Goal: Answer question/provide support

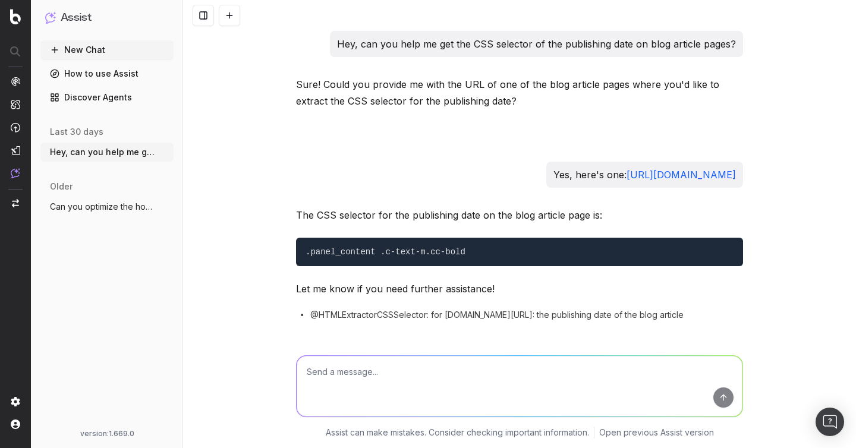
scroll to position [215, 0]
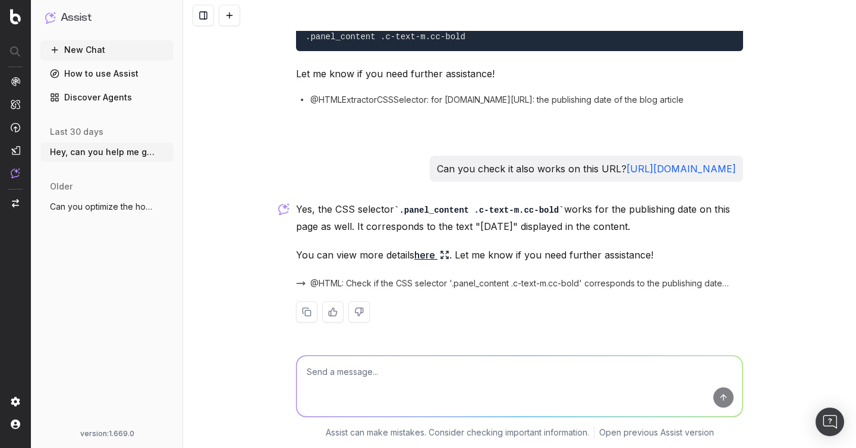
click at [529, 210] on code ".panel_content .c-text-m.cc-bold" at bounding box center [479, 211] width 170 height 10
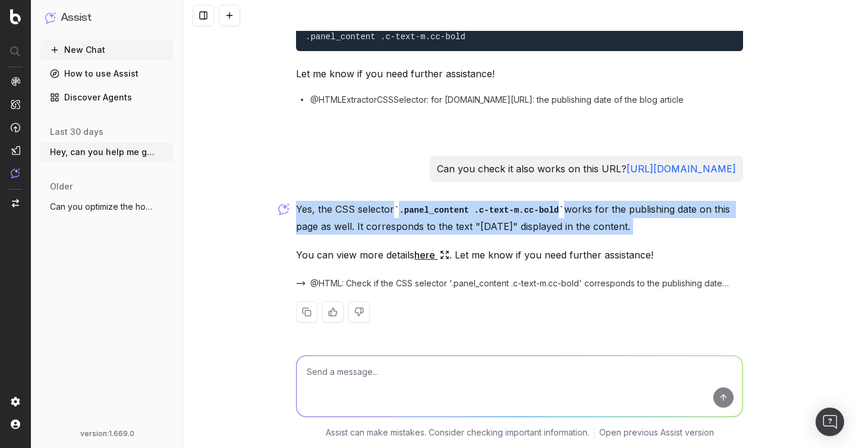
click at [529, 210] on code ".panel_content .c-text-m.cc-bold" at bounding box center [479, 211] width 170 height 10
click at [433, 209] on code ".panel_content .c-text-m.cc-bold" at bounding box center [479, 211] width 170 height 10
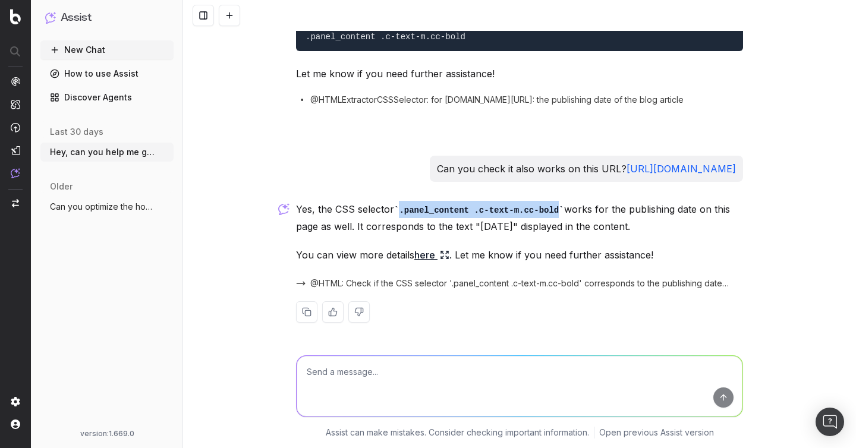
drag, startPoint x: 394, startPoint y: 209, endPoint x: 564, endPoint y: 209, distance: 170.1
click at [564, 209] on p "Yes, the CSS selector .panel_content .c-text-m.cc-bold works for the publishing…" at bounding box center [519, 218] width 447 height 34
click at [451, 252] on p "You can view more details here . Let me know if you need further assistance!" at bounding box center [519, 255] width 447 height 17
click at [443, 253] on icon at bounding box center [445, 255] width 10 height 10
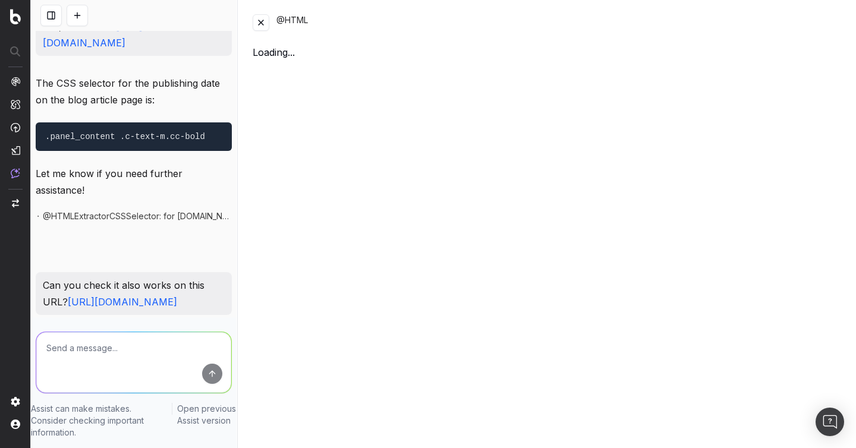
scroll to position [315, 0]
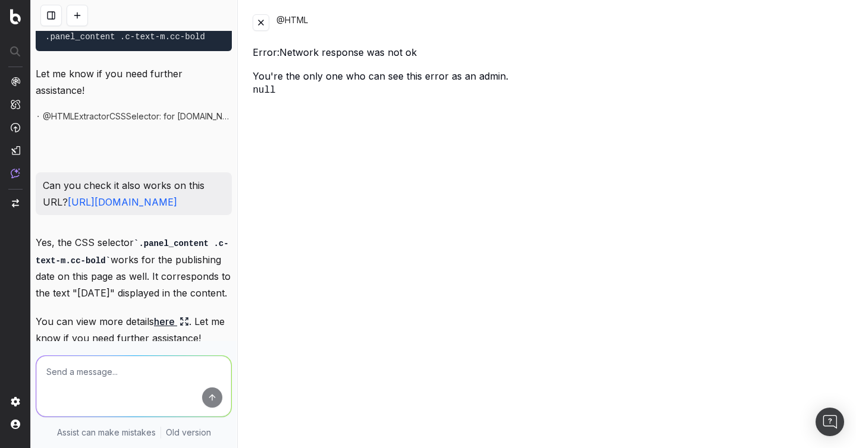
click at [263, 27] on button at bounding box center [261, 22] width 17 height 17
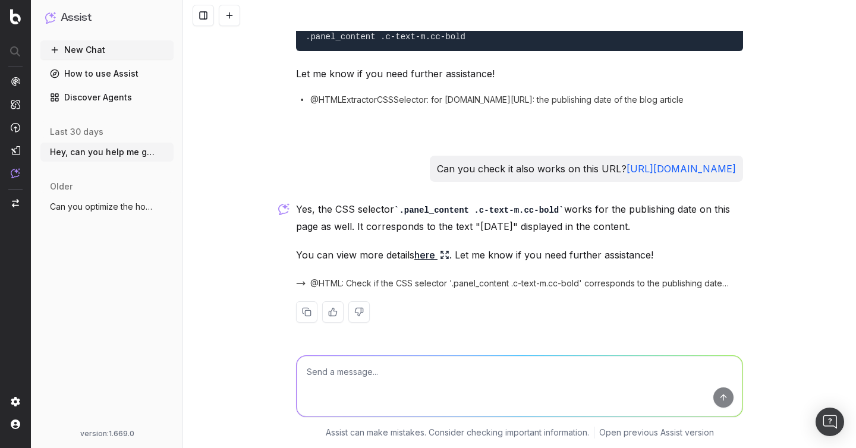
click at [459, 278] on span "@HTML: Check if the CSS selector '.panel_content .c-text-m.cc-bold' corresponds…" at bounding box center [519, 284] width 419 height 12
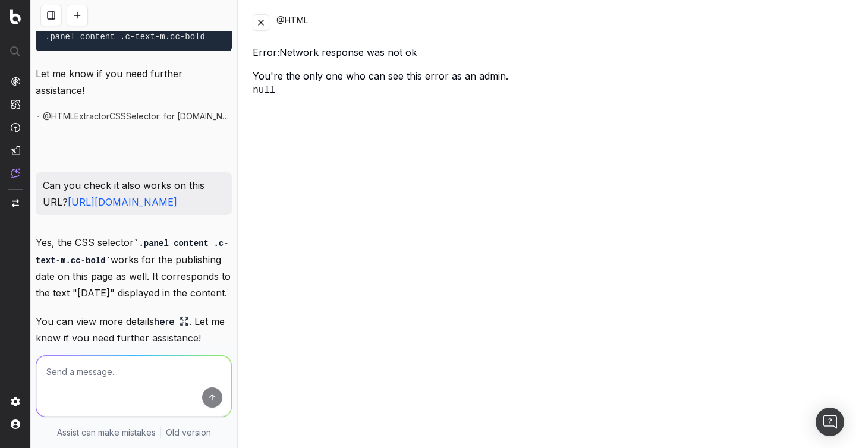
click at [262, 21] on button at bounding box center [261, 22] width 17 height 17
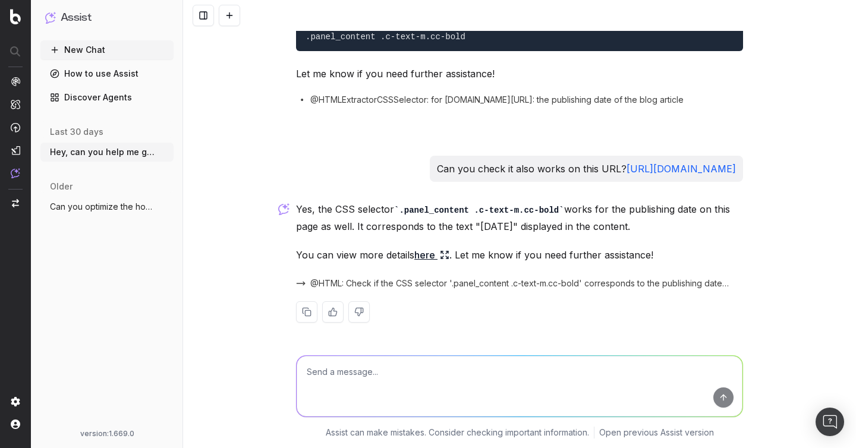
click at [437, 256] on link "here" at bounding box center [432, 255] width 35 height 17
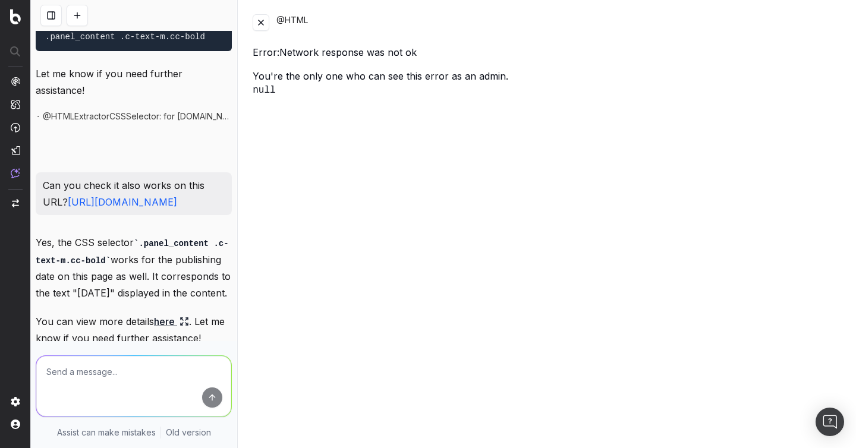
click at [261, 23] on button at bounding box center [261, 22] width 17 height 17
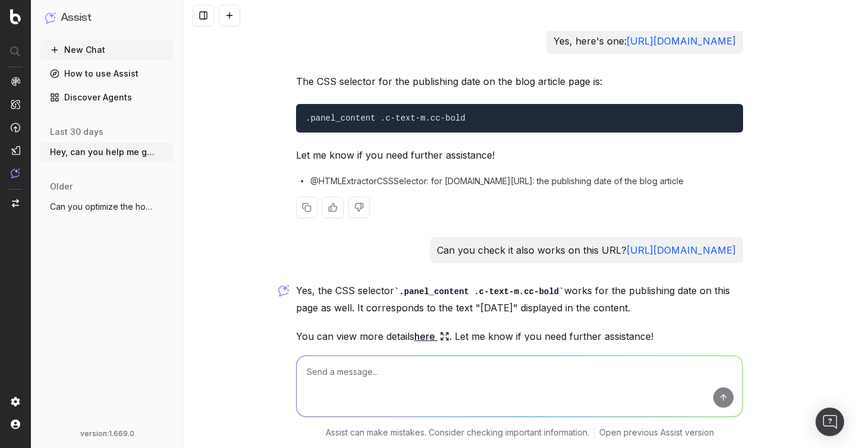
scroll to position [215, 0]
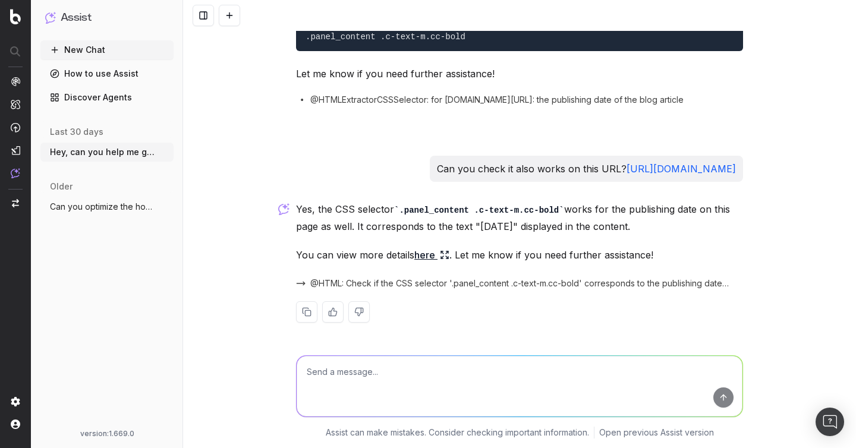
click at [627, 171] on link "[URL][DOMAIN_NAME]" at bounding box center [681, 169] width 109 height 12
